Goal: Book appointment/travel/reservation

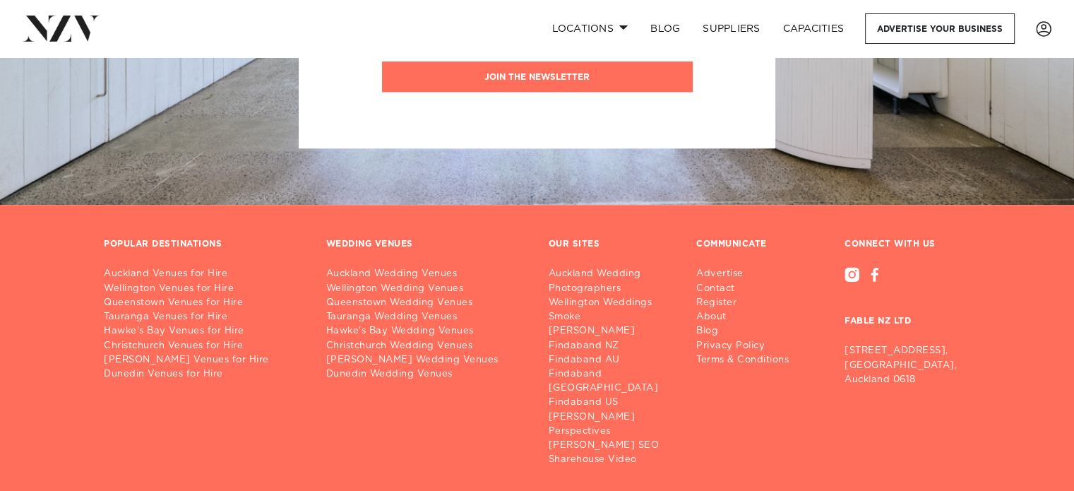
scroll to position [1341, 0]
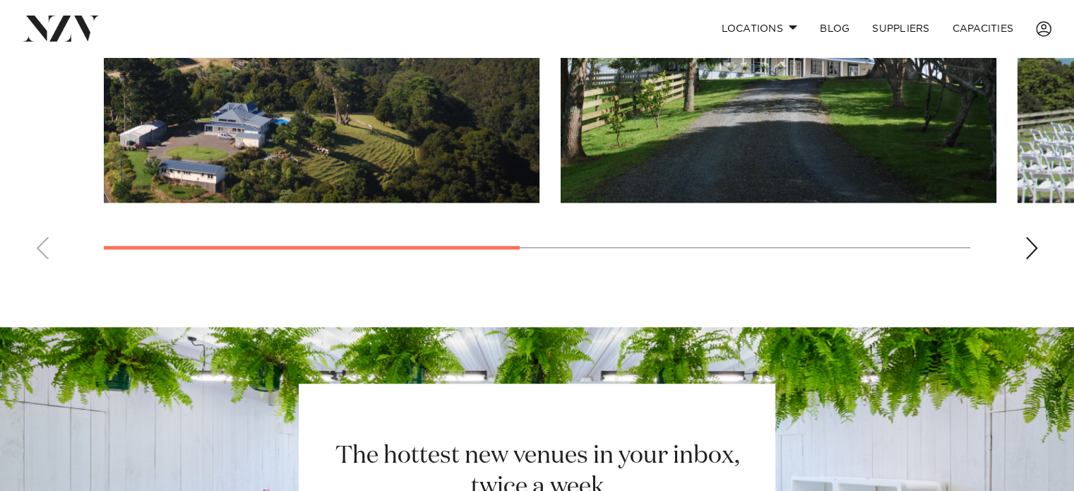
scroll to position [988, 0]
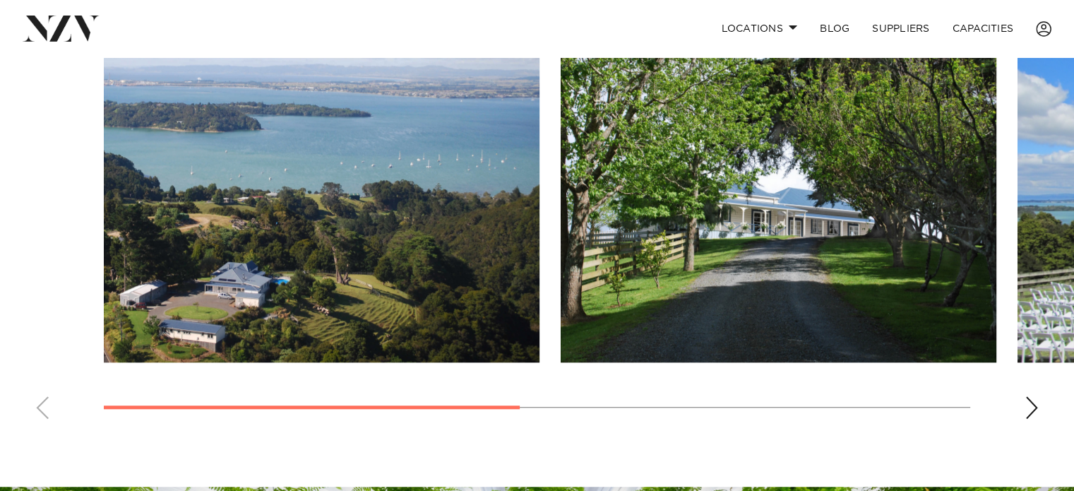
click at [1028, 405] on div "Next slide" at bounding box center [1031, 407] width 14 height 23
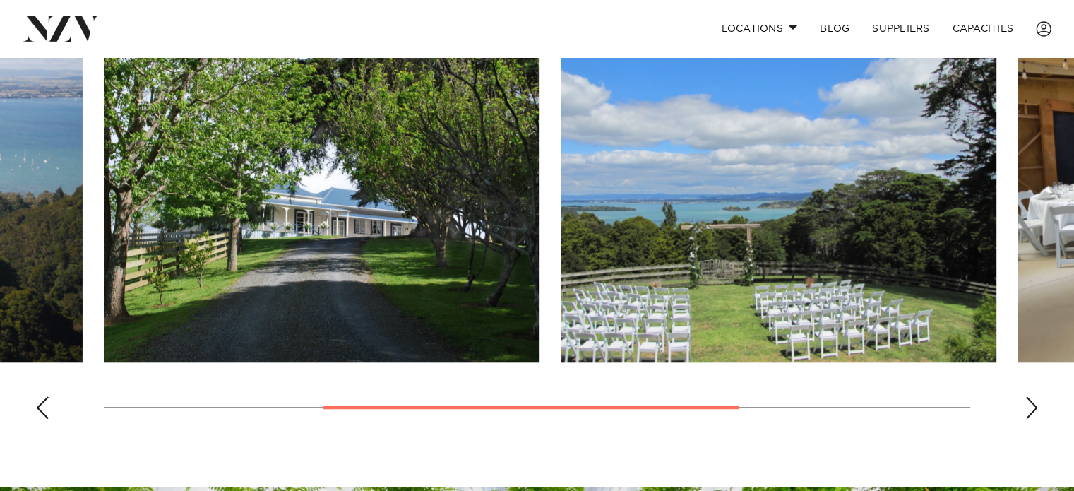
click at [1028, 403] on div "Next slide" at bounding box center [1031, 407] width 14 height 23
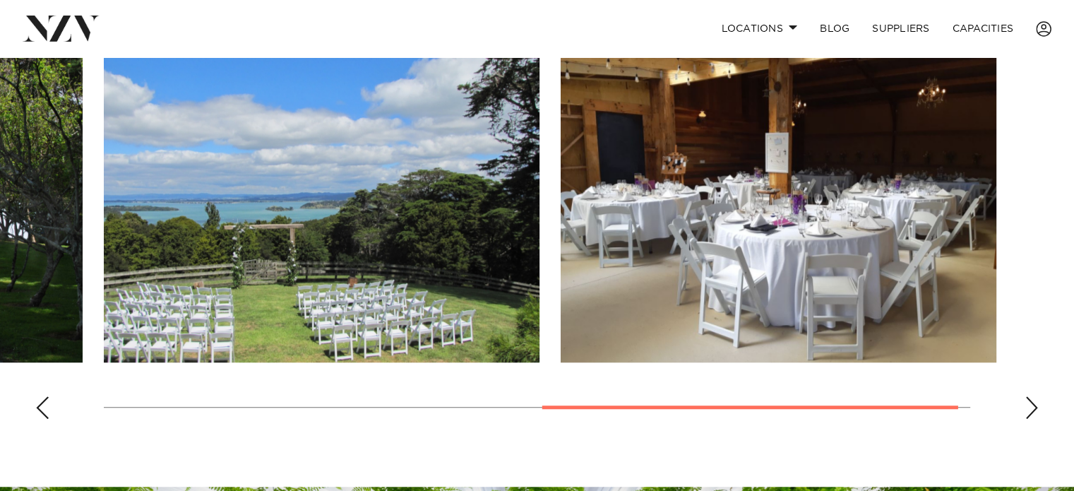
click at [1028, 403] on div "Next slide" at bounding box center [1031, 407] width 14 height 23
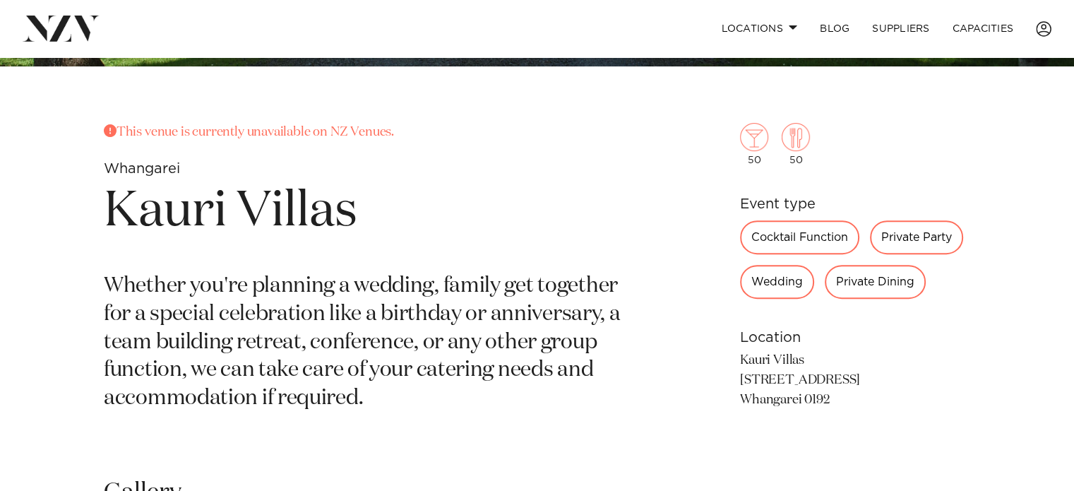
scroll to position [494, 0]
click at [764, 287] on div "Wedding" at bounding box center [777, 282] width 74 height 34
